Goal: Use online tool/utility: Utilize a website feature to perform a specific function

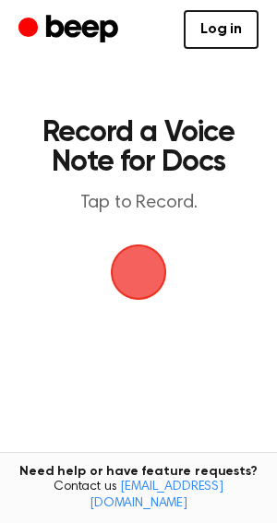
click at [146, 255] on span "button" at bounding box center [139, 272] width 52 height 52
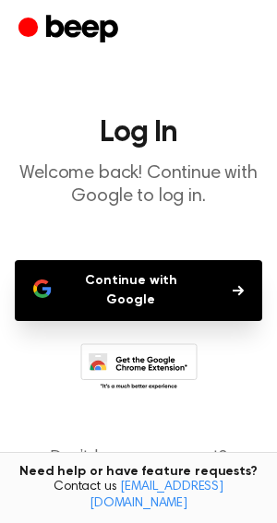
click at [152, 283] on button "Continue with Google" at bounding box center [138, 290] width 247 height 61
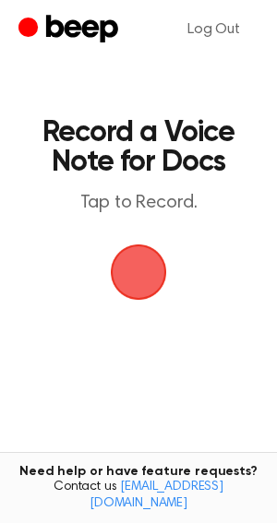
click at [125, 279] on span "button" at bounding box center [139, 272] width 56 height 56
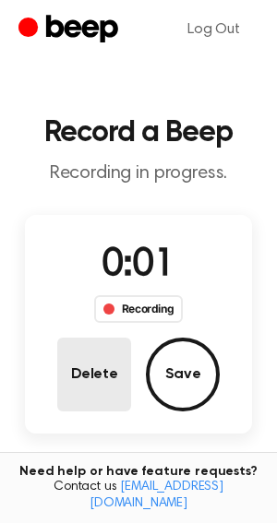
click at [101, 366] on button "Delete" at bounding box center [94, 375] width 74 height 74
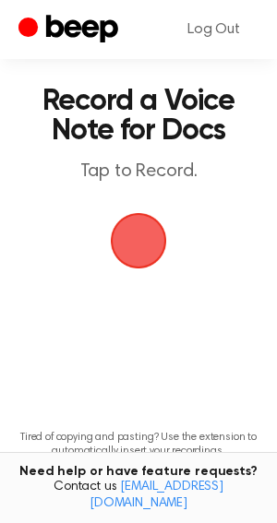
scroll to position [37, 0]
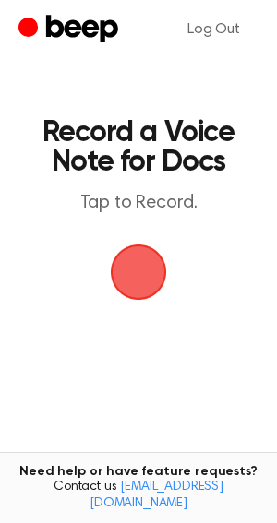
click at [132, 274] on span "button" at bounding box center [139, 272] width 52 height 52
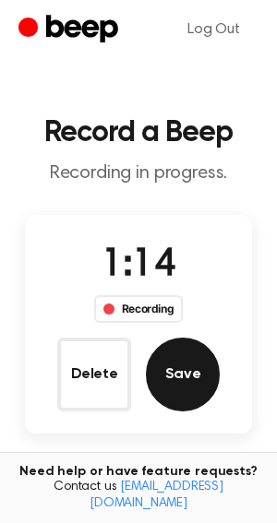
click at [192, 351] on button "Save" at bounding box center [183, 375] width 74 height 74
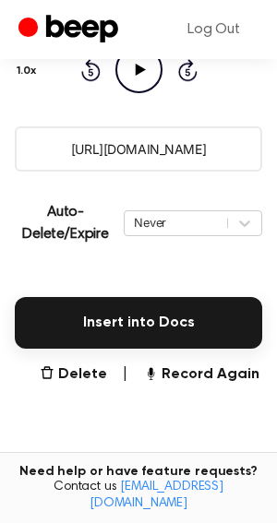
scroll to position [290, 0]
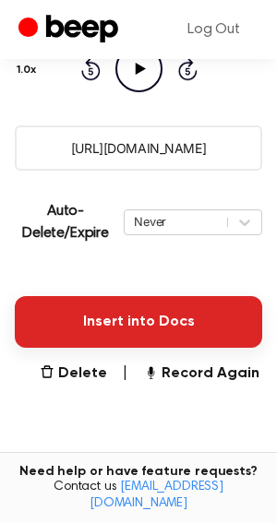
click at [171, 334] on button "Insert into Docs" at bounding box center [138, 322] width 247 height 52
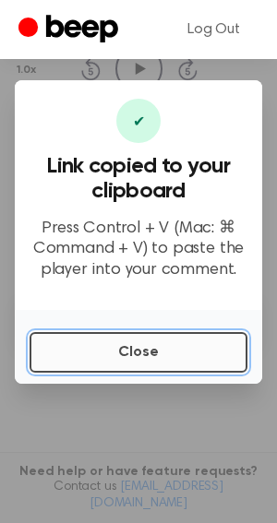
click at [156, 358] on button "Close" at bounding box center [139, 352] width 218 height 41
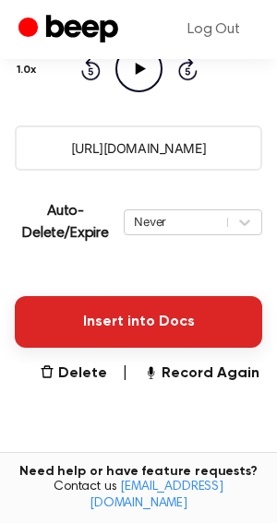
click at [164, 297] on button "Insert into Docs" at bounding box center [138, 322] width 247 height 52
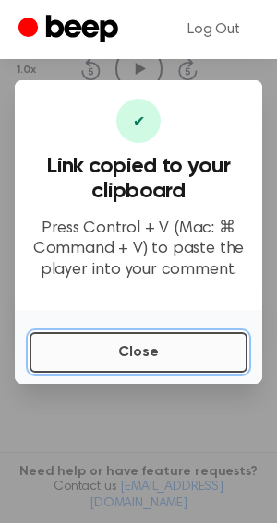
click at [157, 345] on button "Close" at bounding box center [139, 352] width 218 height 41
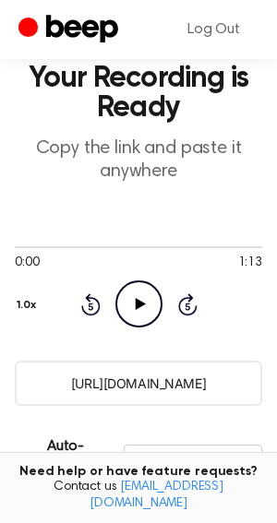
scroll to position [55, 0]
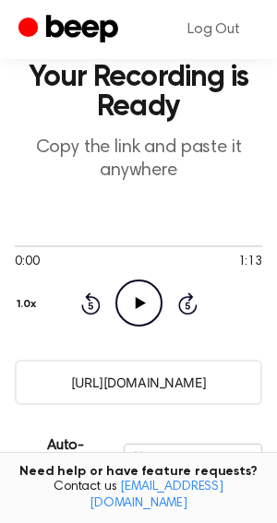
click at [123, 303] on icon "Play Audio" at bounding box center [138, 302] width 47 height 47
click at [133, 309] on icon "Pause Audio" at bounding box center [138, 302] width 47 height 47
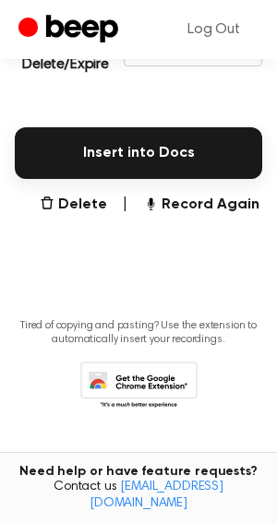
scroll to position [432, 0]
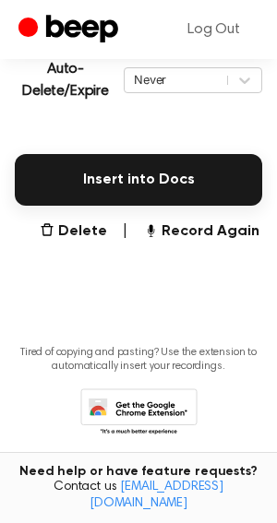
click at [98, 229] on button "Delete" at bounding box center [73, 231] width 67 height 22
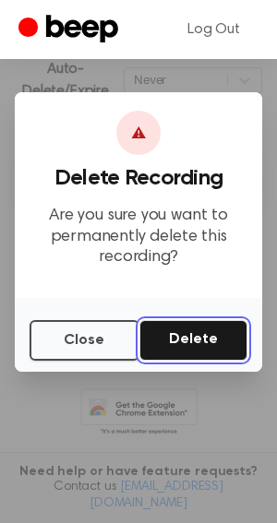
click at [160, 333] on button "Delete" at bounding box center [193, 340] width 108 height 41
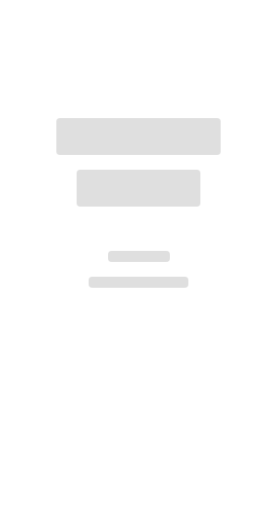
scroll to position [143, 0]
